Goal: Task Accomplishment & Management: Complete application form

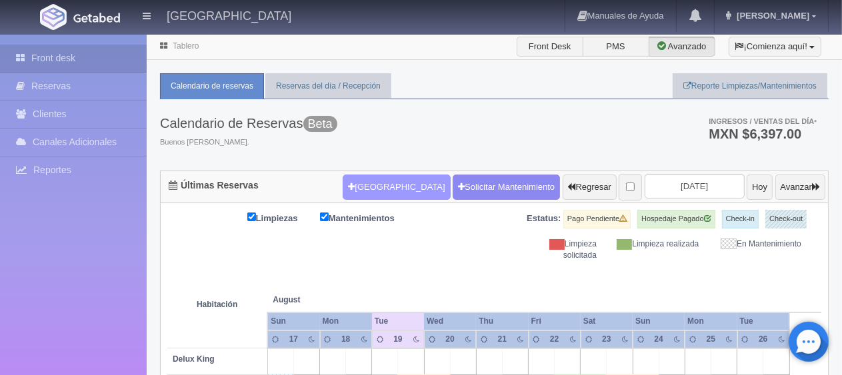
click at [376, 187] on button "[GEOGRAPHIC_DATA]" at bounding box center [396, 187] width 107 height 25
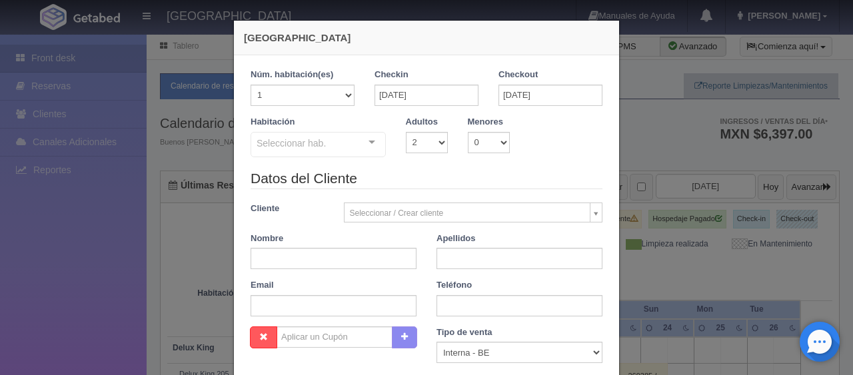
checkbox input "false"
click at [432, 95] on input "18-08-2025" at bounding box center [427, 95] width 104 height 21
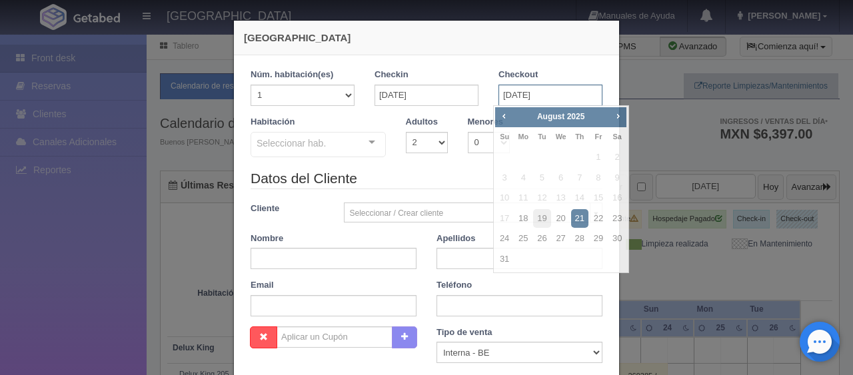
click at [539, 99] on input "21-08-2025" at bounding box center [551, 95] width 104 height 21
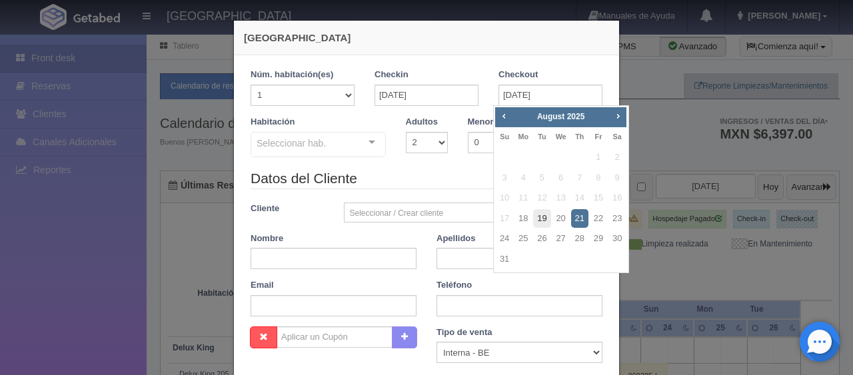
click at [543, 217] on link "19" at bounding box center [541, 218] width 17 height 19
type input "19-08-2025"
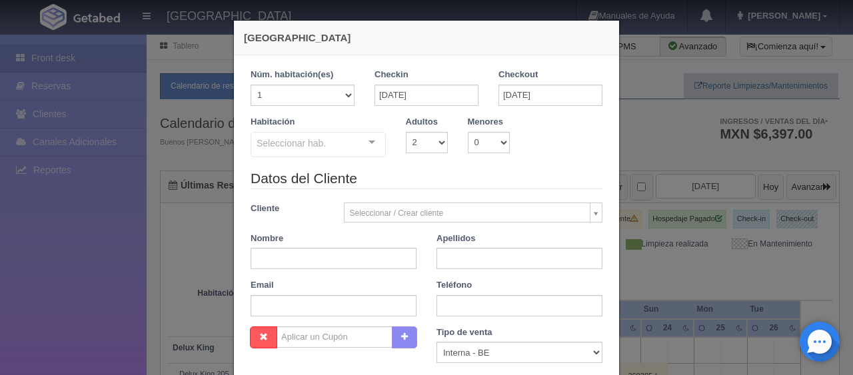
click at [353, 137] on div "Seleccionar hab. SUITE SUITE - Sin asignar SUITE 301 Habitación Personas con Mo…" at bounding box center [318, 145] width 135 height 27
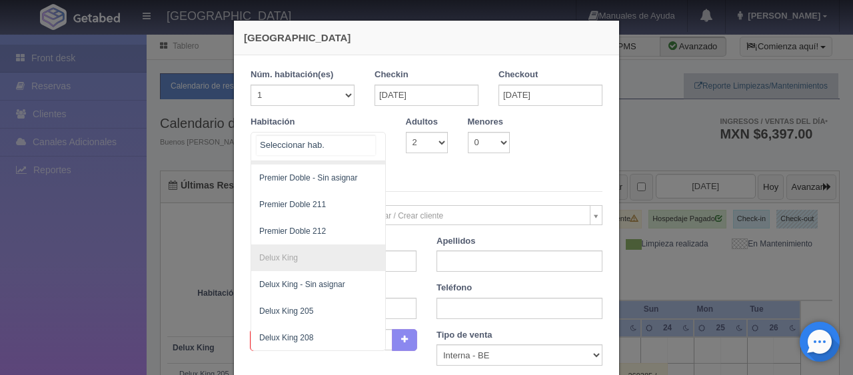
scroll to position [381, 0]
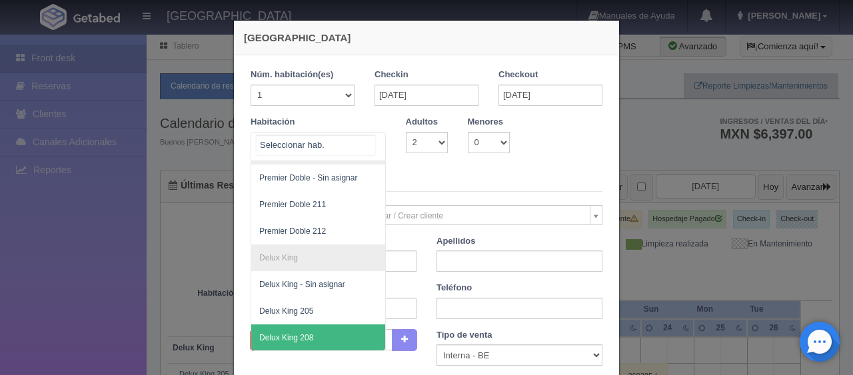
click at [341, 325] on span "Delux King 208" at bounding box center [363, 338] width 224 height 27
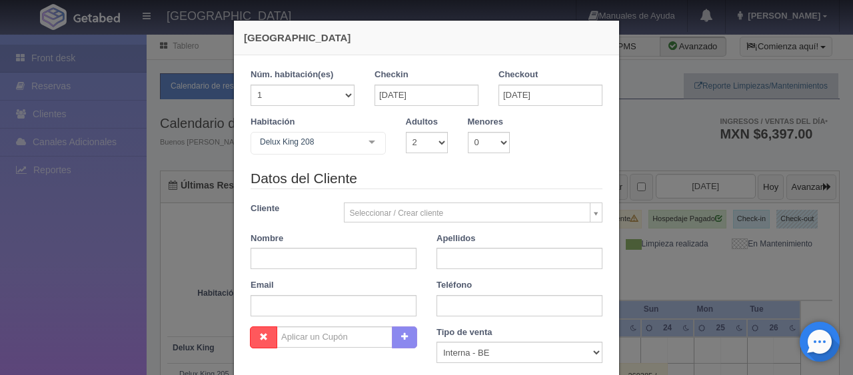
checkbox input "false"
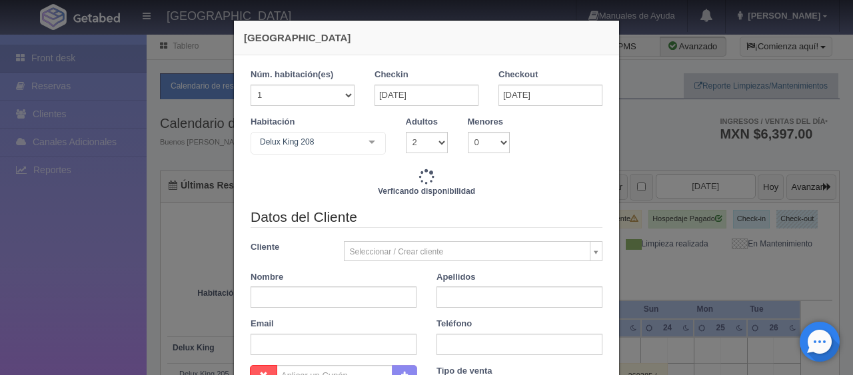
click at [334, 249] on div "Seleccionar / Crear cliente Nuevo Cliente Adriana Navarro Hernandez Andrés Sara…" at bounding box center [473, 251] width 279 height 20
type input "1499.00"
checkbox input "false"
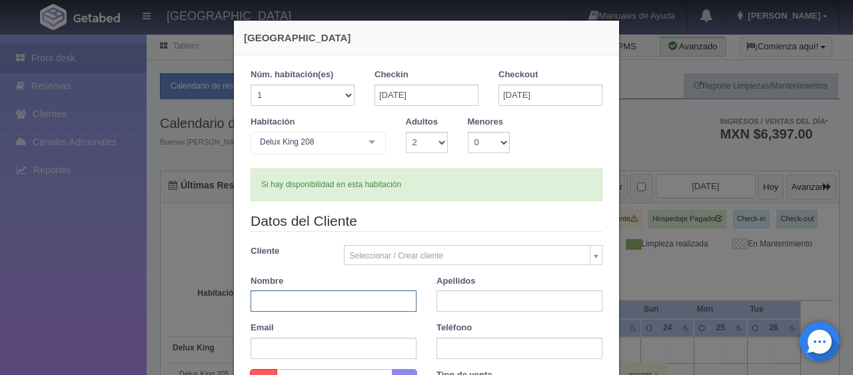
click at [329, 295] on input "text" at bounding box center [334, 301] width 166 height 21
type input "Martha"
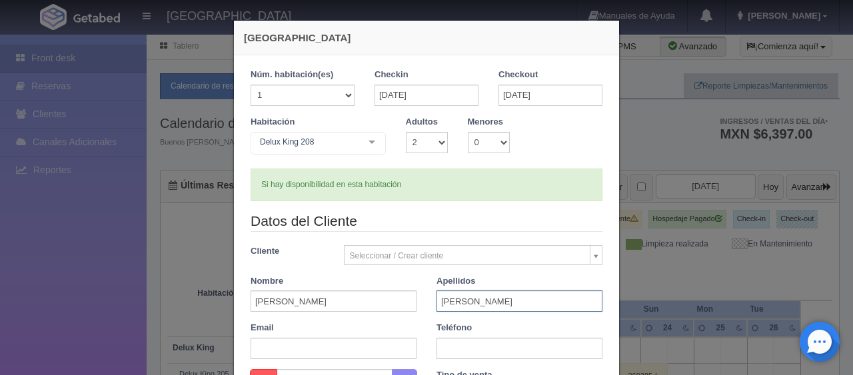
type input "Luis"
paste input "1 (214) 708-0230"
type input "1 (214) 708-0230"
click at [415, 289] on div "Nombre Martha" at bounding box center [334, 293] width 186 height 37
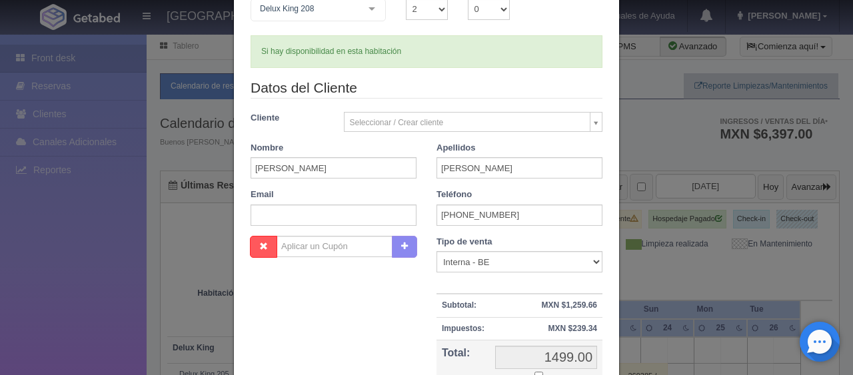
scroll to position [267, 0]
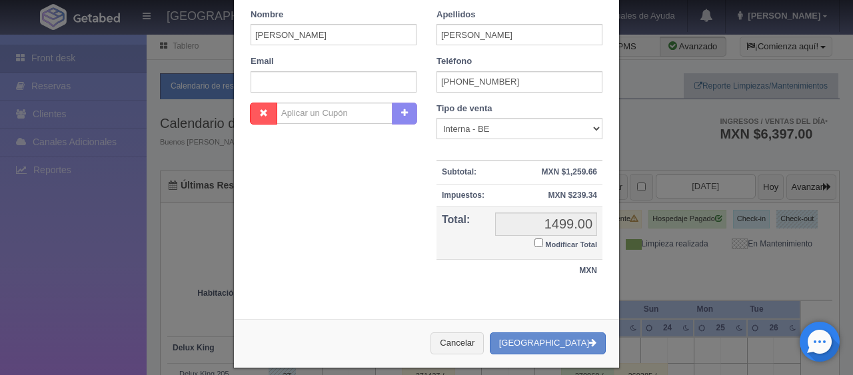
click at [535, 244] on input "Modificar Total" at bounding box center [539, 243] width 9 height 9
checkbox input "true"
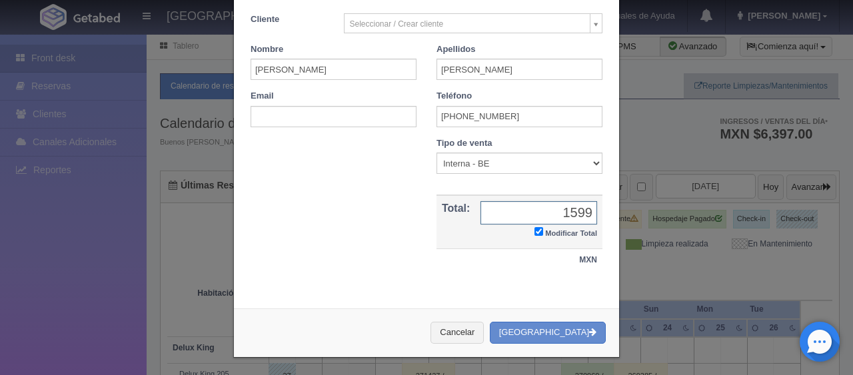
type input "1599.00"
click at [545, 330] on button "[GEOGRAPHIC_DATA]" at bounding box center [548, 333] width 116 height 22
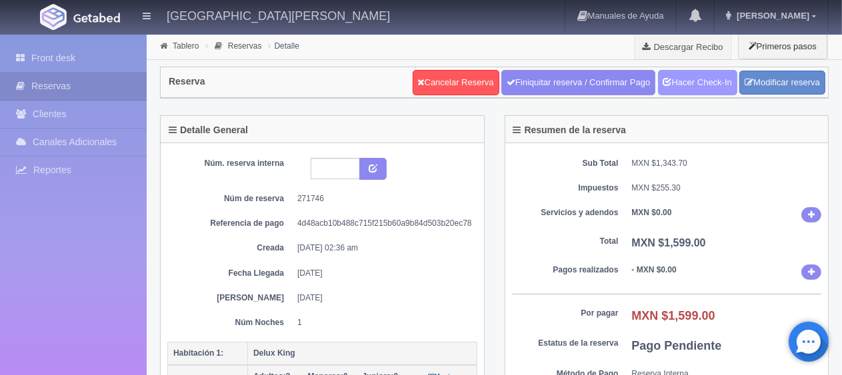
click at [692, 80] on link "Hacer Check-In" at bounding box center [697, 82] width 79 height 25
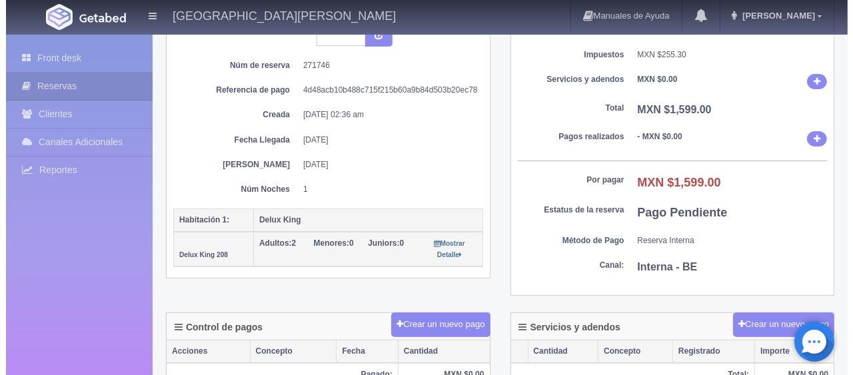
scroll to position [200, 0]
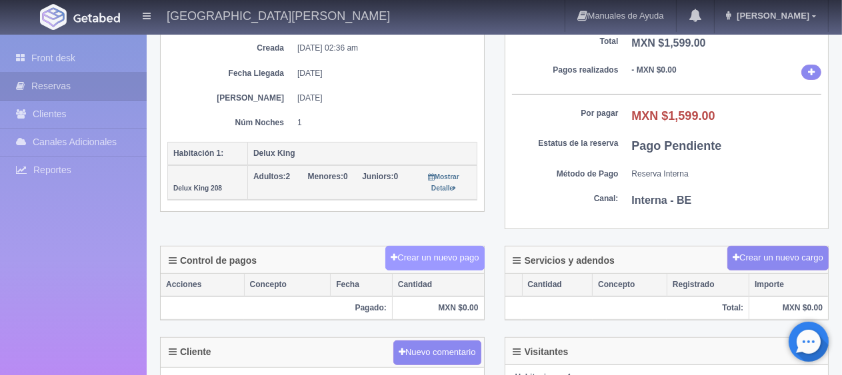
click at [460, 255] on button "Crear un nuevo pago" at bounding box center [434, 258] width 99 height 25
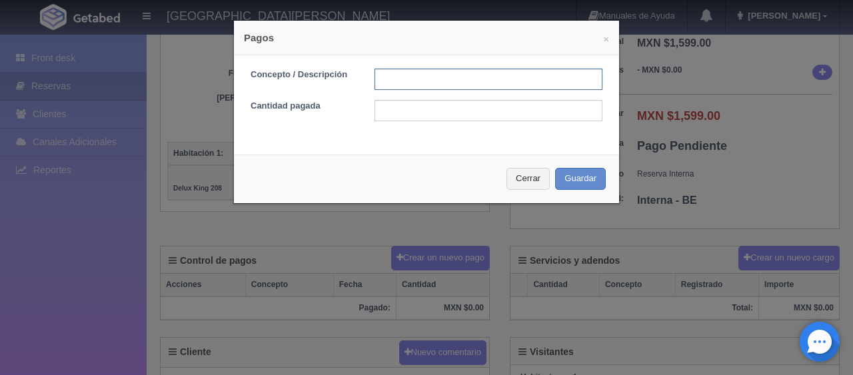
click at [441, 77] on input "text" at bounding box center [489, 79] width 228 height 21
type input "Total Tarjeta"
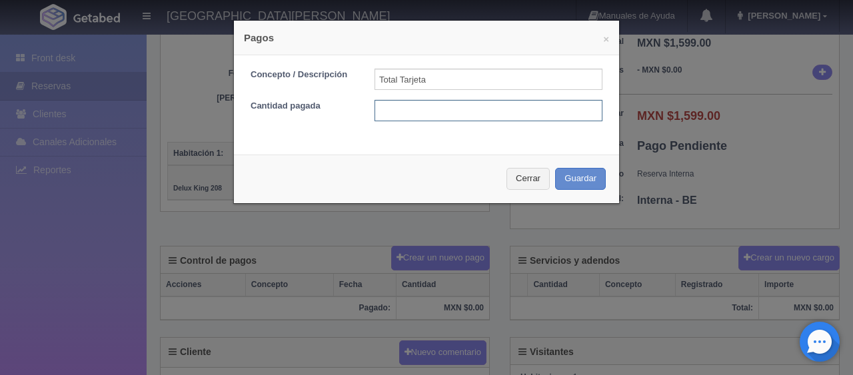
click at [461, 113] on input "text" at bounding box center [489, 110] width 228 height 21
type input "1599"
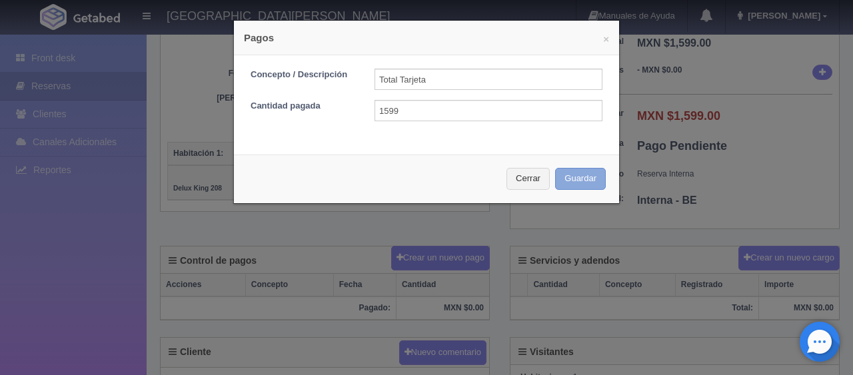
click at [581, 177] on button "Guardar" at bounding box center [580, 179] width 51 height 22
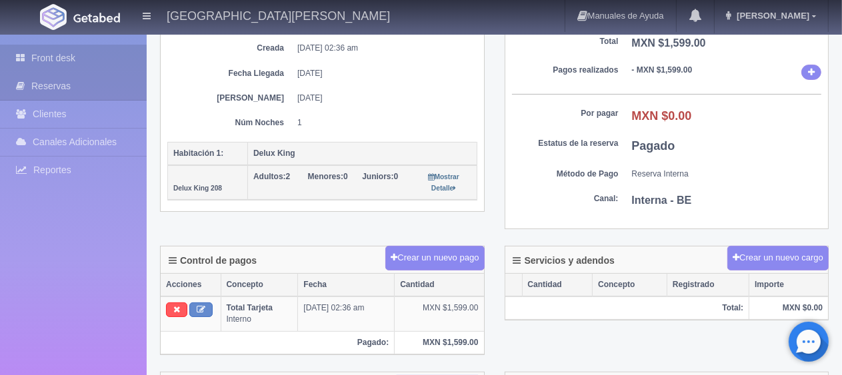
scroll to position [200, 0]
click at [85, 56] on link "Front desk" at bounding box center [73, 58] width 147 height 27
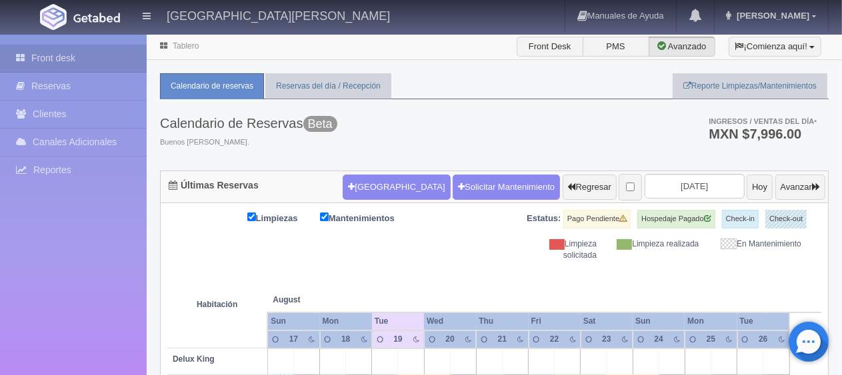
scroll to position [133, 0]
